Goal: Information Seeking & Learning: Learn about a topic

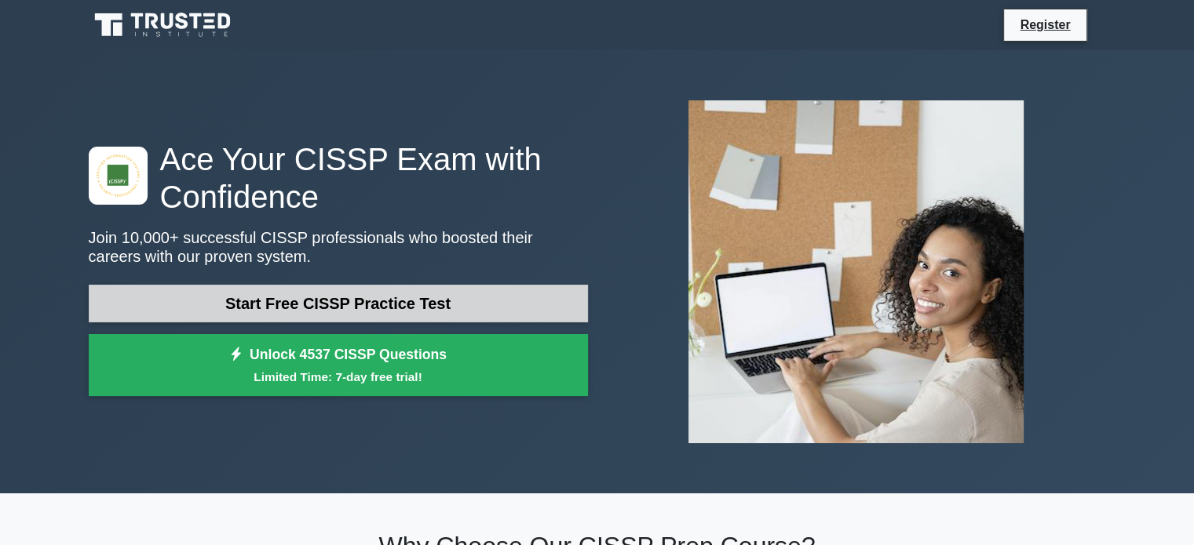
click at [439, 307] on link "Start Free CISSP Practice Test" at bounding box center [338, 304] width 499 height 38
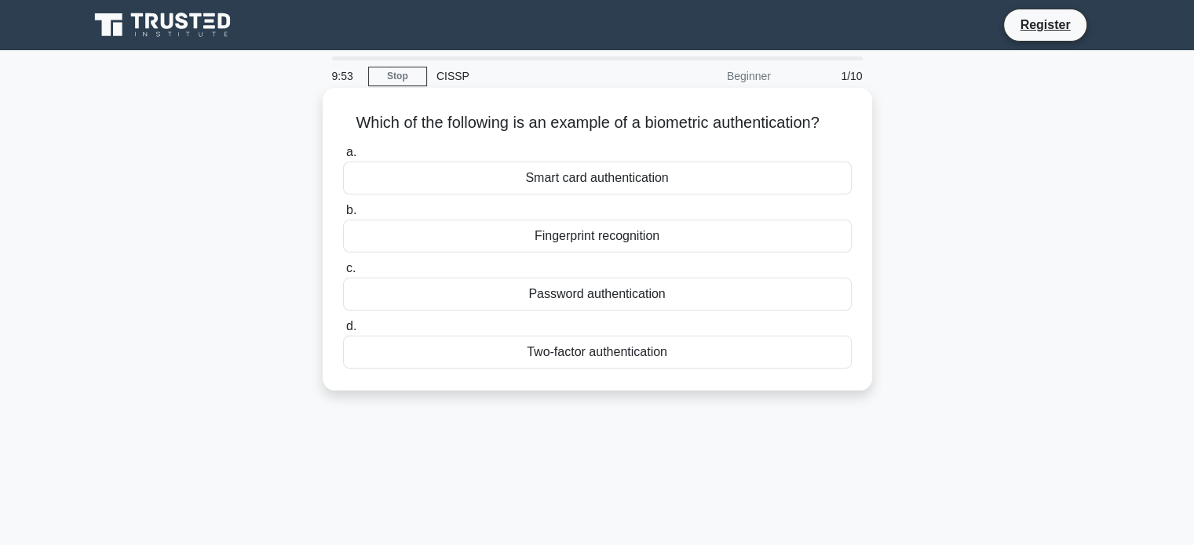
click at [643, 244] on div "Fingerprint recognition" at bounding box center [597, 236] width 508 height 33
click at [343, 216] on input "b. Fingerprint recognition" at bounding box center [343, 211] width 0 height 10
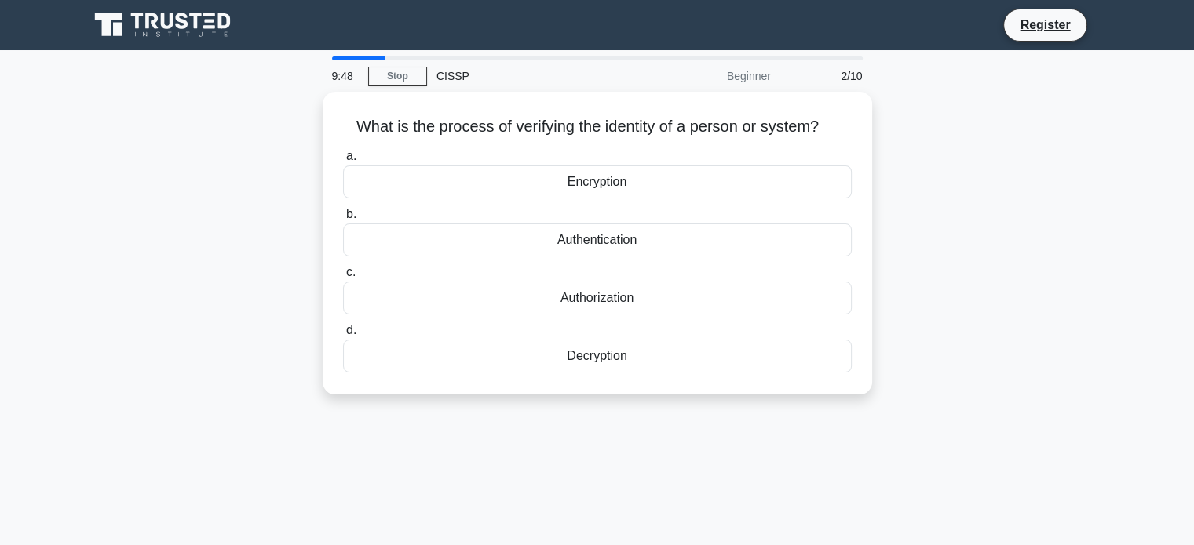
click at [643, 244] on div "Authentication" at bounding box center [597, 240] width 508 height 33
click at [343, 220] on input "b. Authentication" at bounding box center [343, 215] width 0 height 10
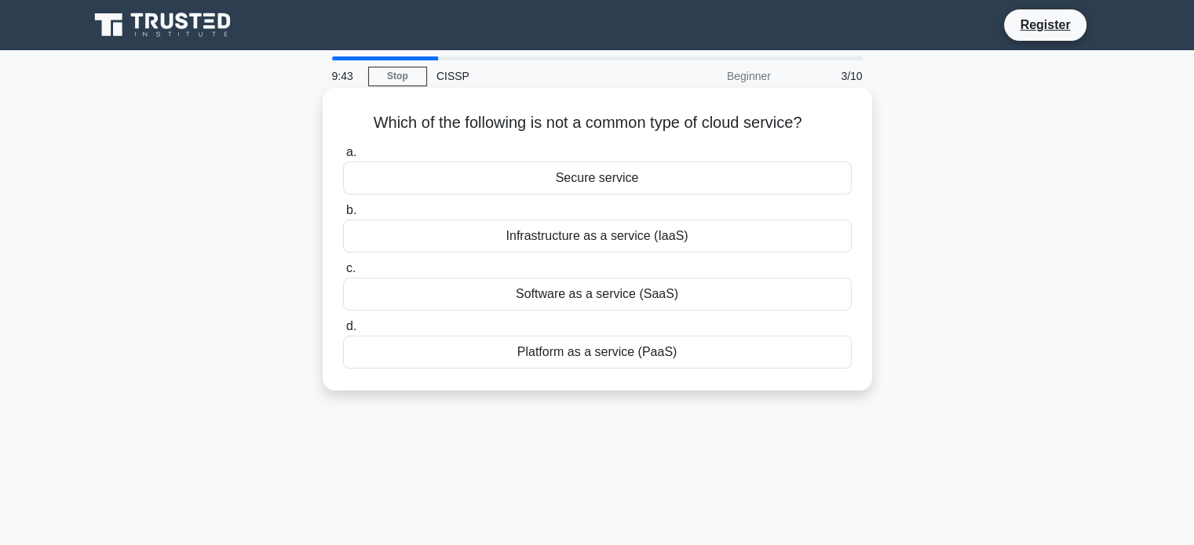
click at [680, 175] on div "Secure service" at bounding box center [597, 178] width 508 height 33
click at [343, 158] on input "a. Secure service" at bounding box center [343, 153] width 0 height 10
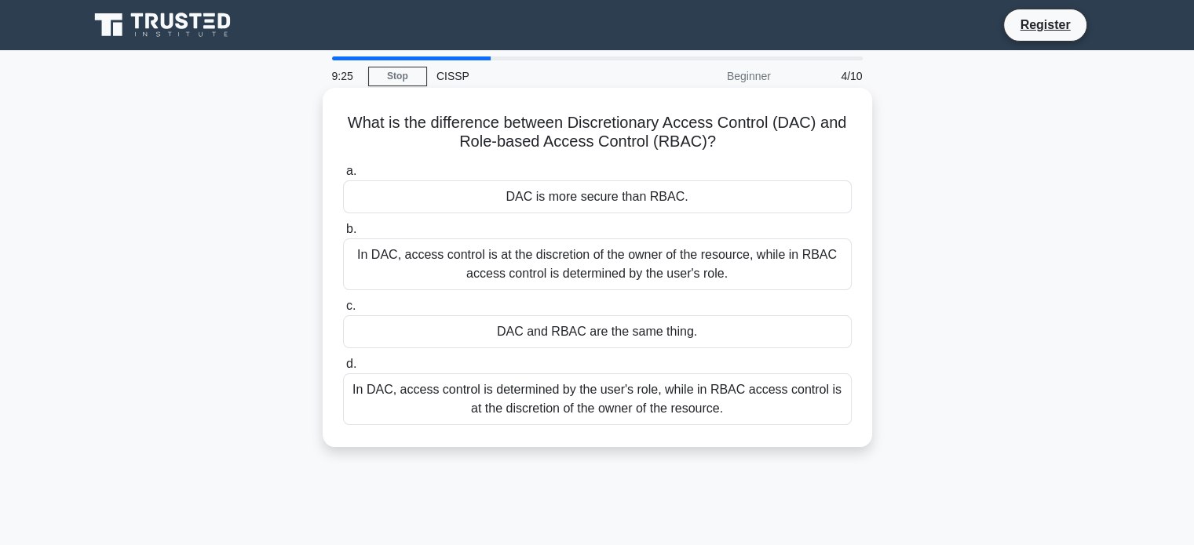
click at [631, 260] on div "In DAC, access control is at the discretion of the owner of the resource, while…" at bounding box center [597, 265] width 508 height 52
click at [343, 235] on input "b. In DAC, access control is at the discretion of the owner of the resource, wh…" at bounding box center [343, 229] width 0 height 10
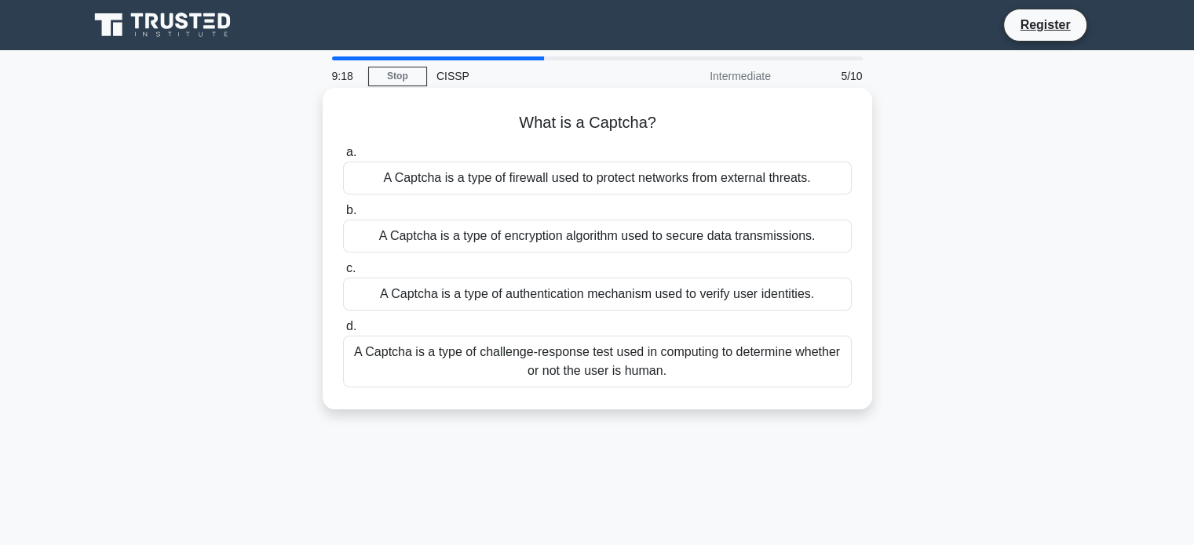
click at [601, 363] on div "A Captcha is a type of challenge-response test used in computing to determine w…" at bounding box center [597, 362] width 508 height 52
click at [343, 332] on input "d. A Captcha is a type of challenge-response test used in computing to determin…" at bounding box center [343, 327] width 0 height 10
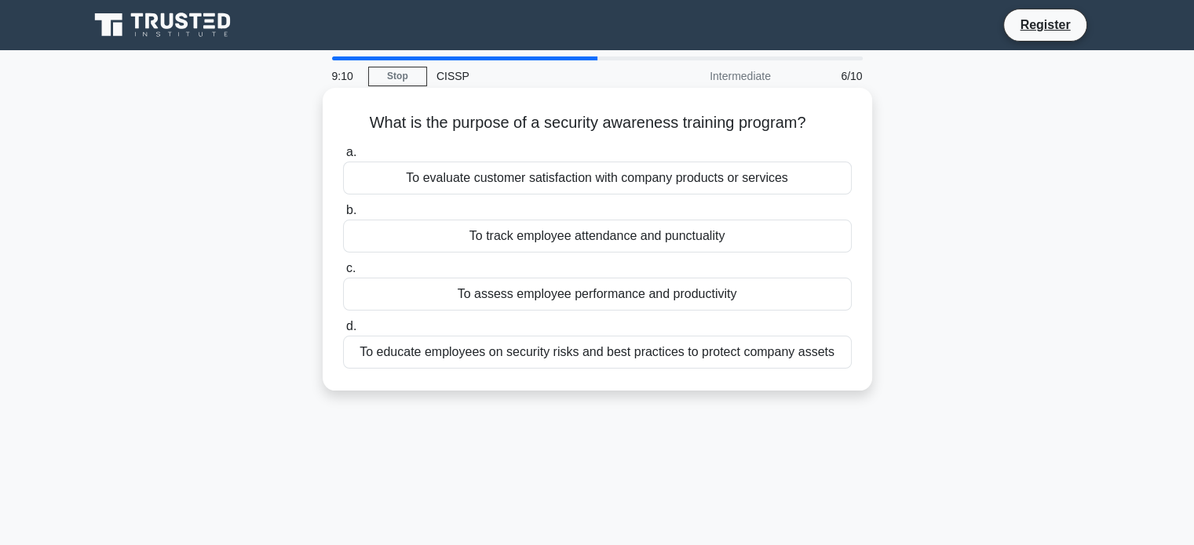
click at [581, 356] on div "To educate employees on security risks and best practices to protect company as…" at bounding box center [597, 352] width 508 height 33
click at [343, 332] on input "d. To educate employees on security risks and best practices to protect company…" at bounding box center [343, 327] width 0 height 10
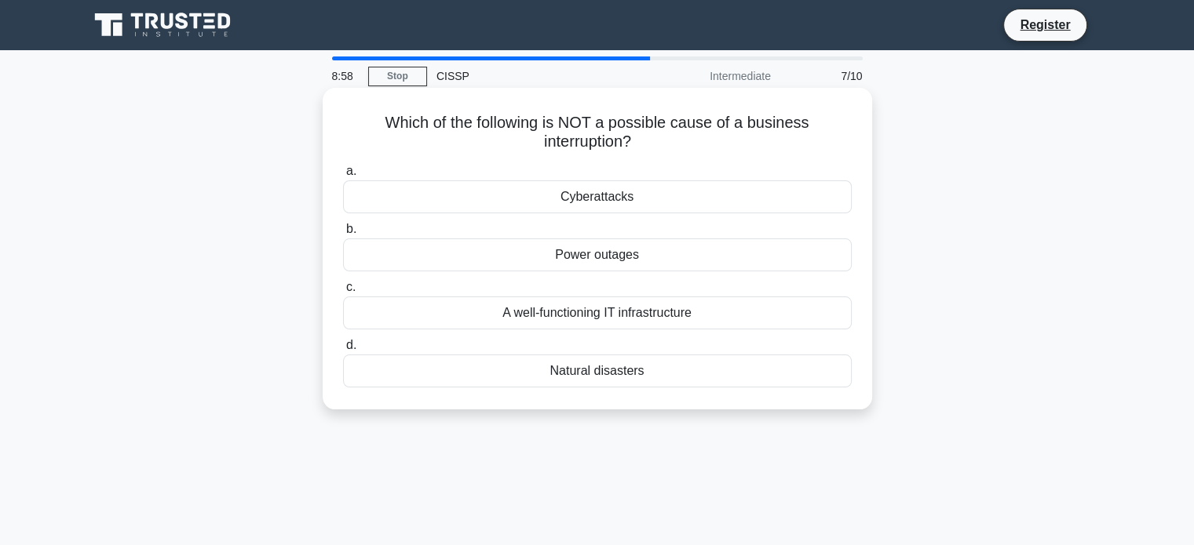
click at [623, 319] on div "A well-functioning IT infrastructure" at bounding box center [597, 313] width 508 height 33
click at [343, 293] on input "c. A well-functioning IT infrastructure" at bounding box center [343, 287] width 0 height 10
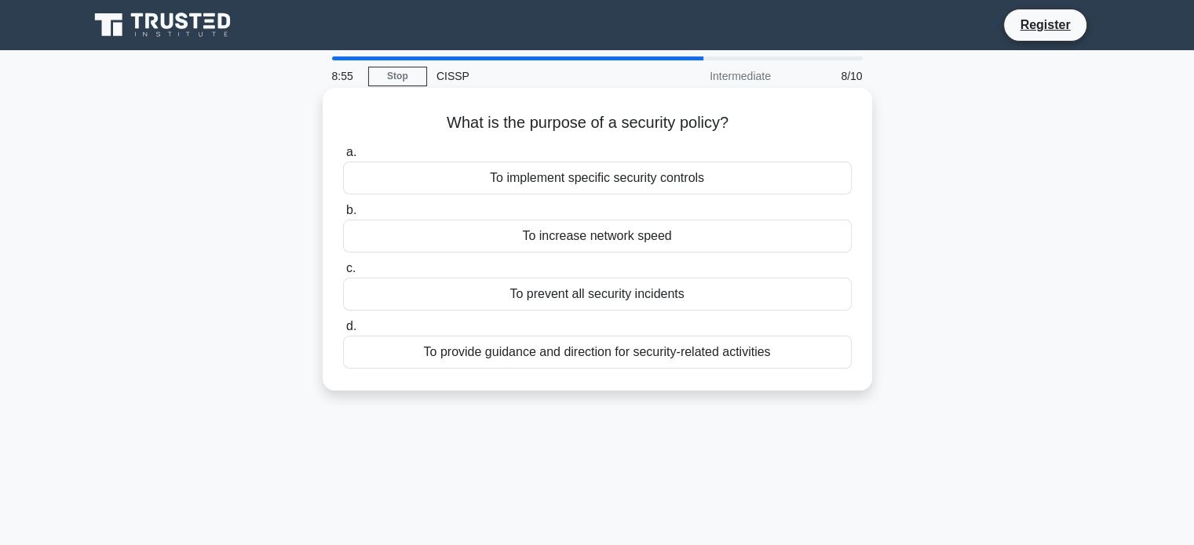
click at [591, 356] on div "To provide guidance and direction for security-related activities" at bounding box center [597, 352] width 508 height 33
click at [343, 332] on input "d. To provide guidance and direction for security-related activities" at bounding box center [343, 327] width 0 height 10
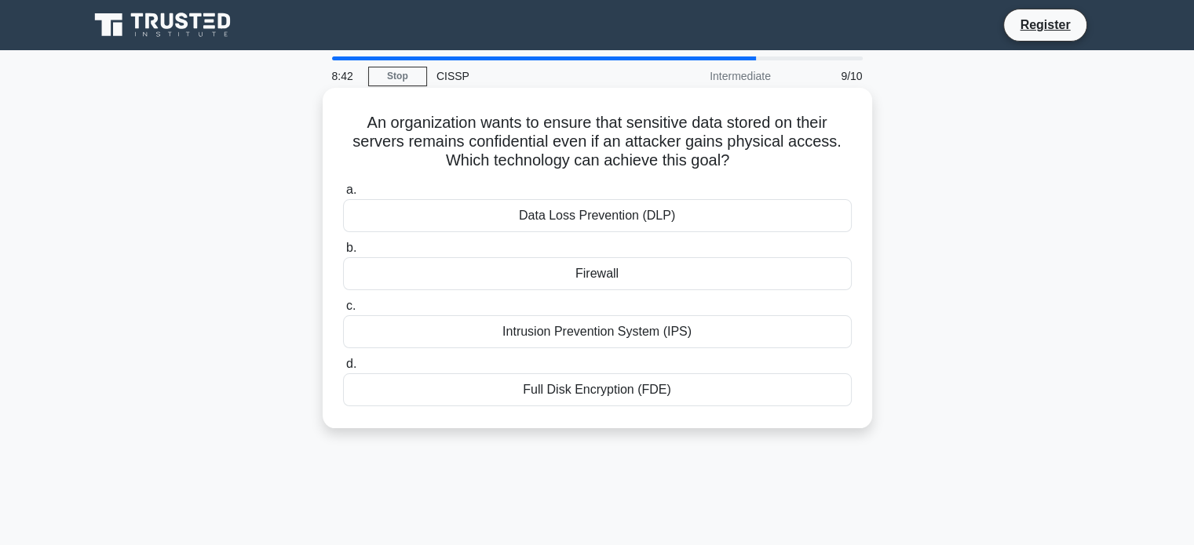
click at [607, 383] on div "Full Disk Encryption (FDE)" at bounding box center [597, 390] width 508 height 33
click at [343, 370] on input "d. Full Disk Encryption (FDE)" at bounding box center [343, 364] width 0 height 10
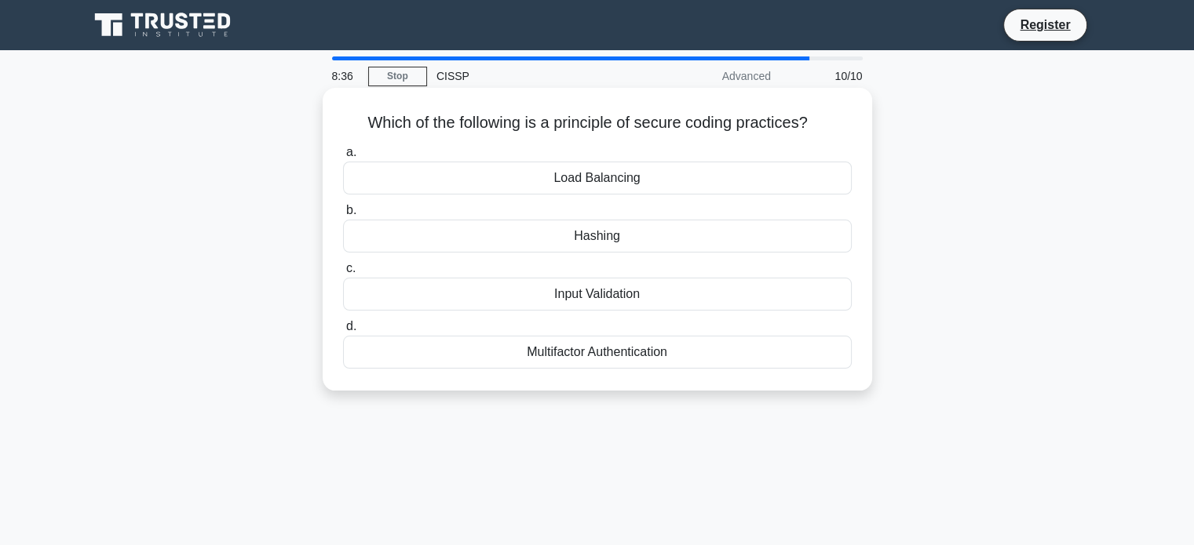
click at [618, 353] on div "Multifactor Authentication" at bounding box center [597, 352] width 508 height 33
click at [343, 332] on input "d. Multifactor Authentication" at bounding box center [343, 327] width 0 height 10
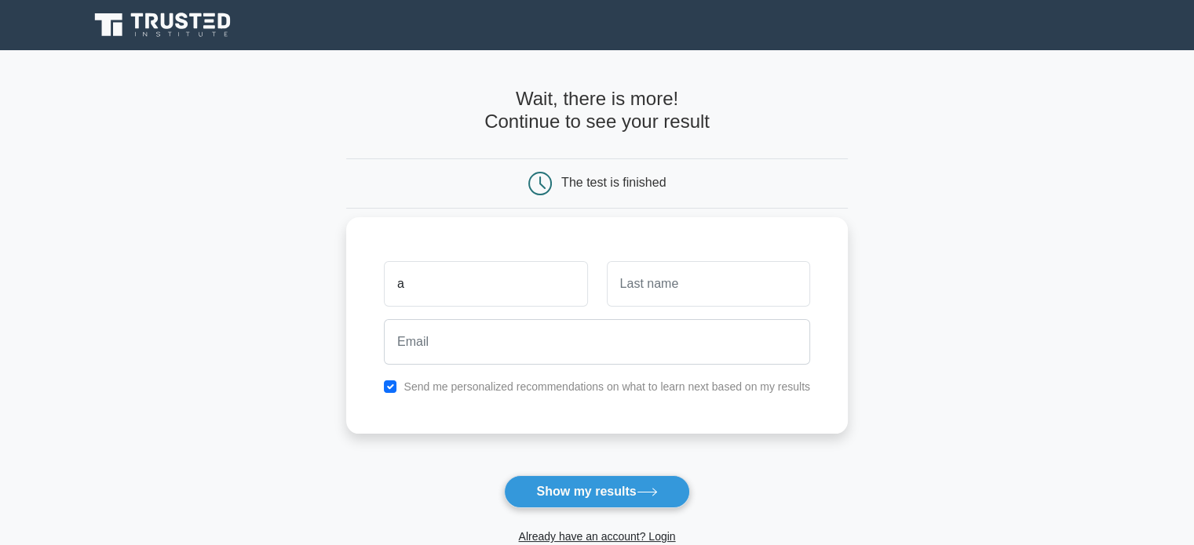
type input "a"
type input "k"
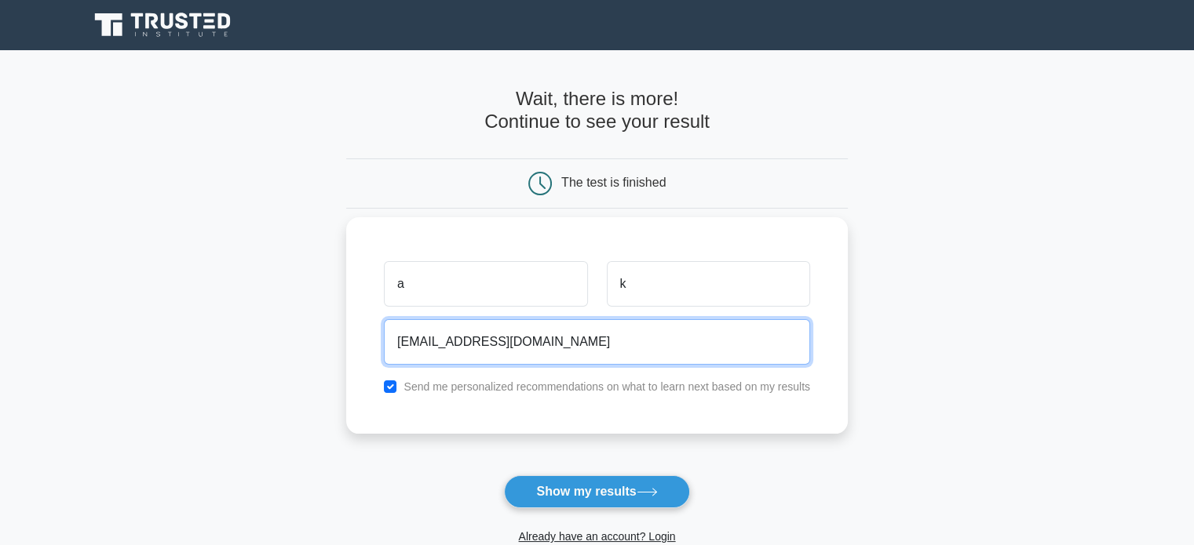
type input "akilachans@gmail.com"
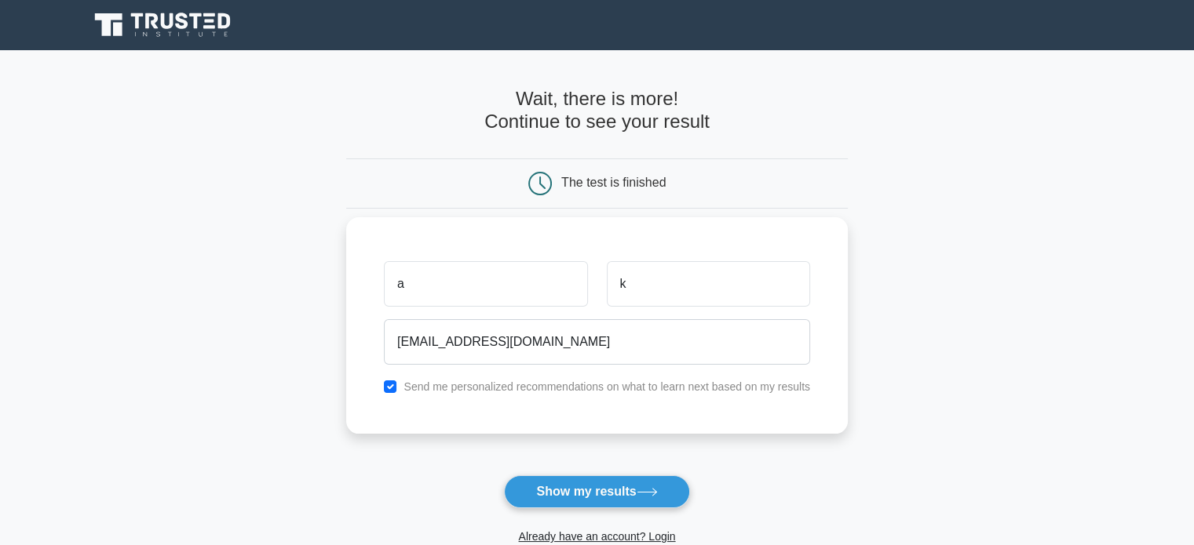
click at [614, 385] on label "Send me personalized recommendations on what to learn next based on my results" at bounding box center [606, 387] width 406 height 13
click at [393, 383] on input "checkbox" at bounding box center [390, 387] width 13 height 13
checkbox input "false"
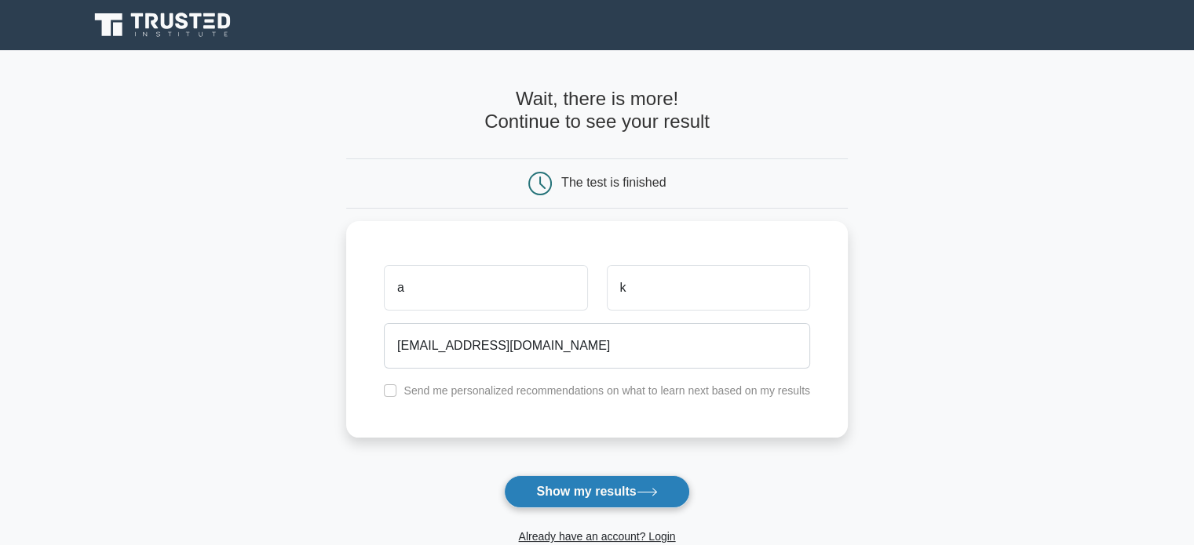
click at [541, 487] on button "Show my results" at bounding box center [596, 492] width 185 height 33
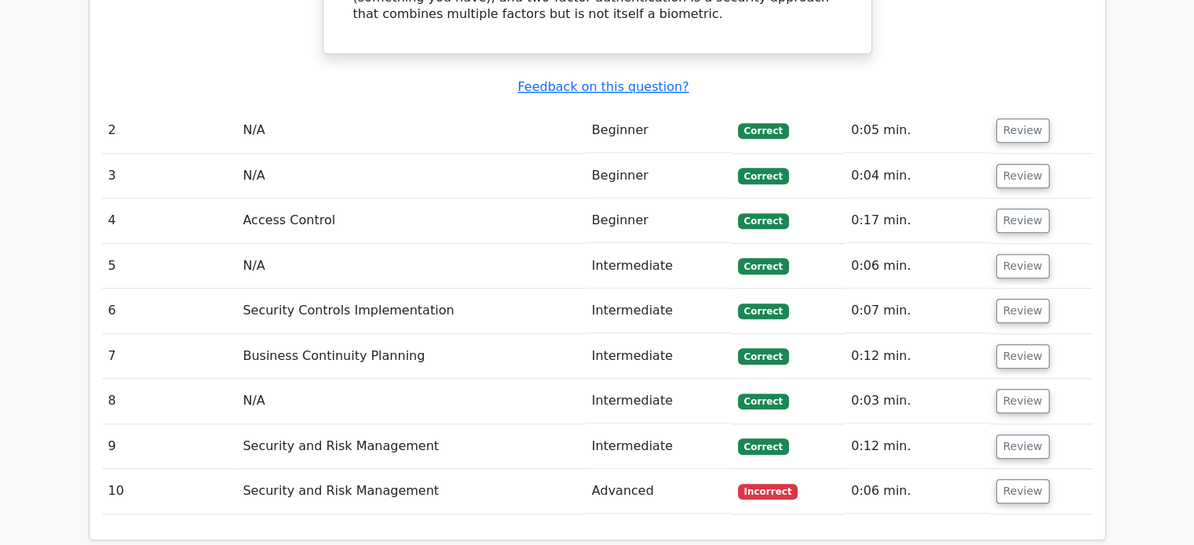
scroll to position [1660, 0]
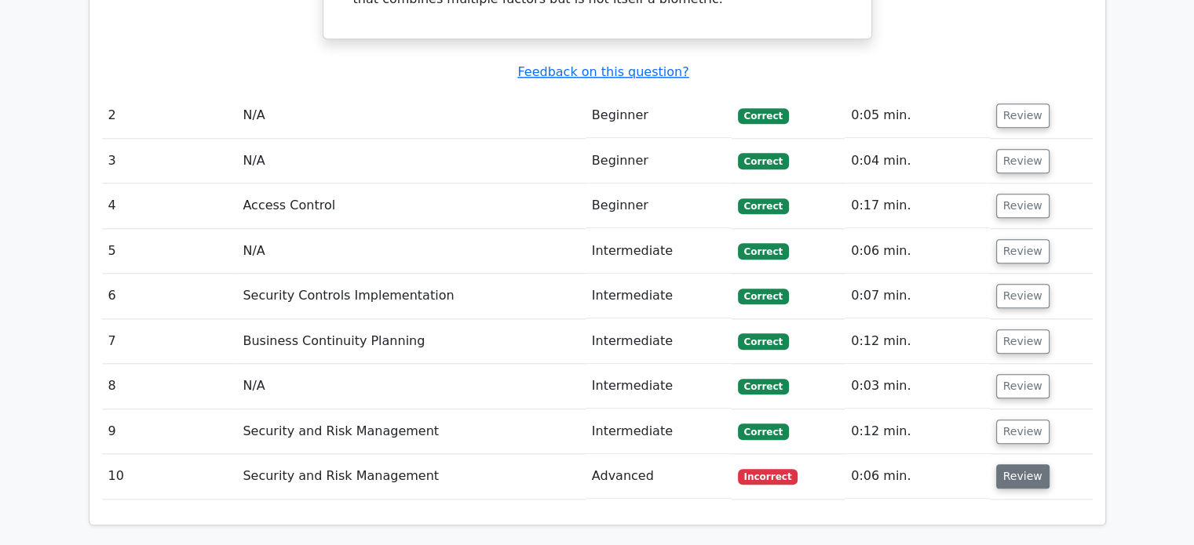
click at [1005, 465] on button "Review" at bounding box center [1022, 477] width 53 height 24
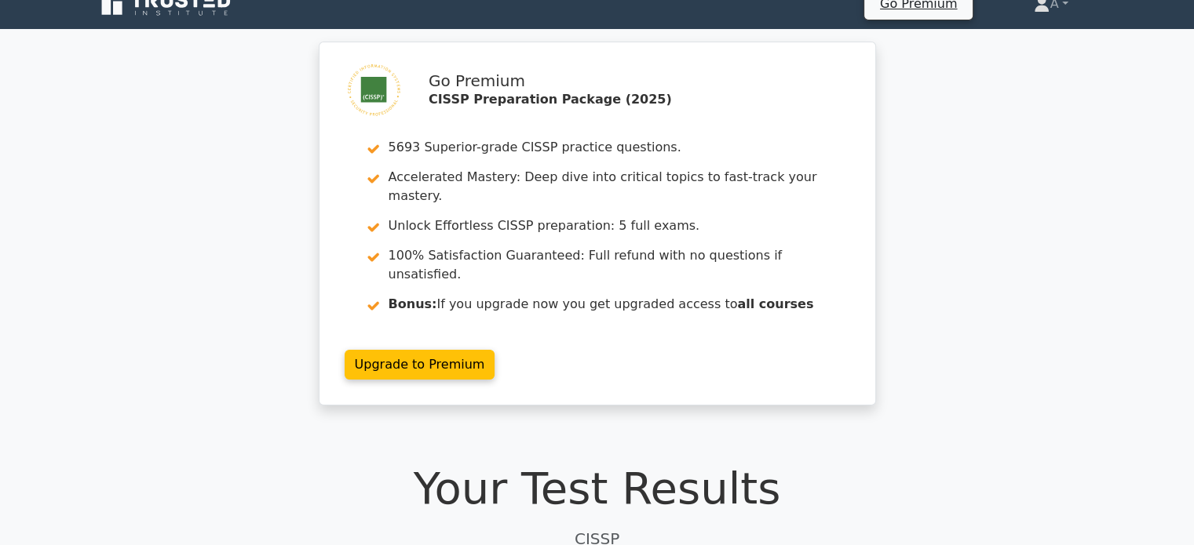
scroll to position [0, 0]
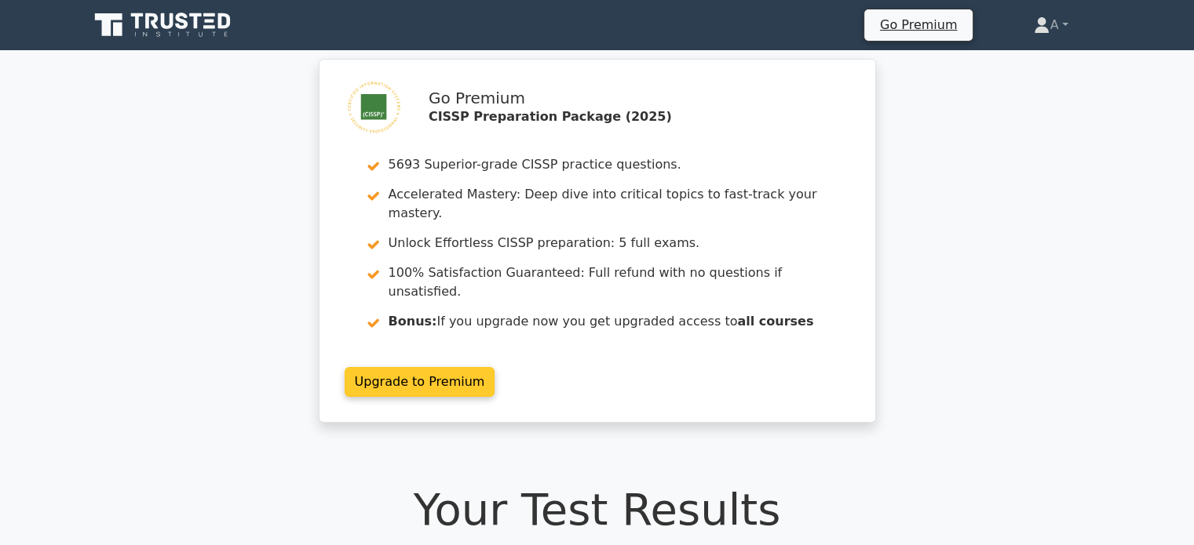
click at [436, 367] on link "Upgrade to Premium" at bounding box center [419, 382] width 151 height 30
